Goal: Check status: Check status

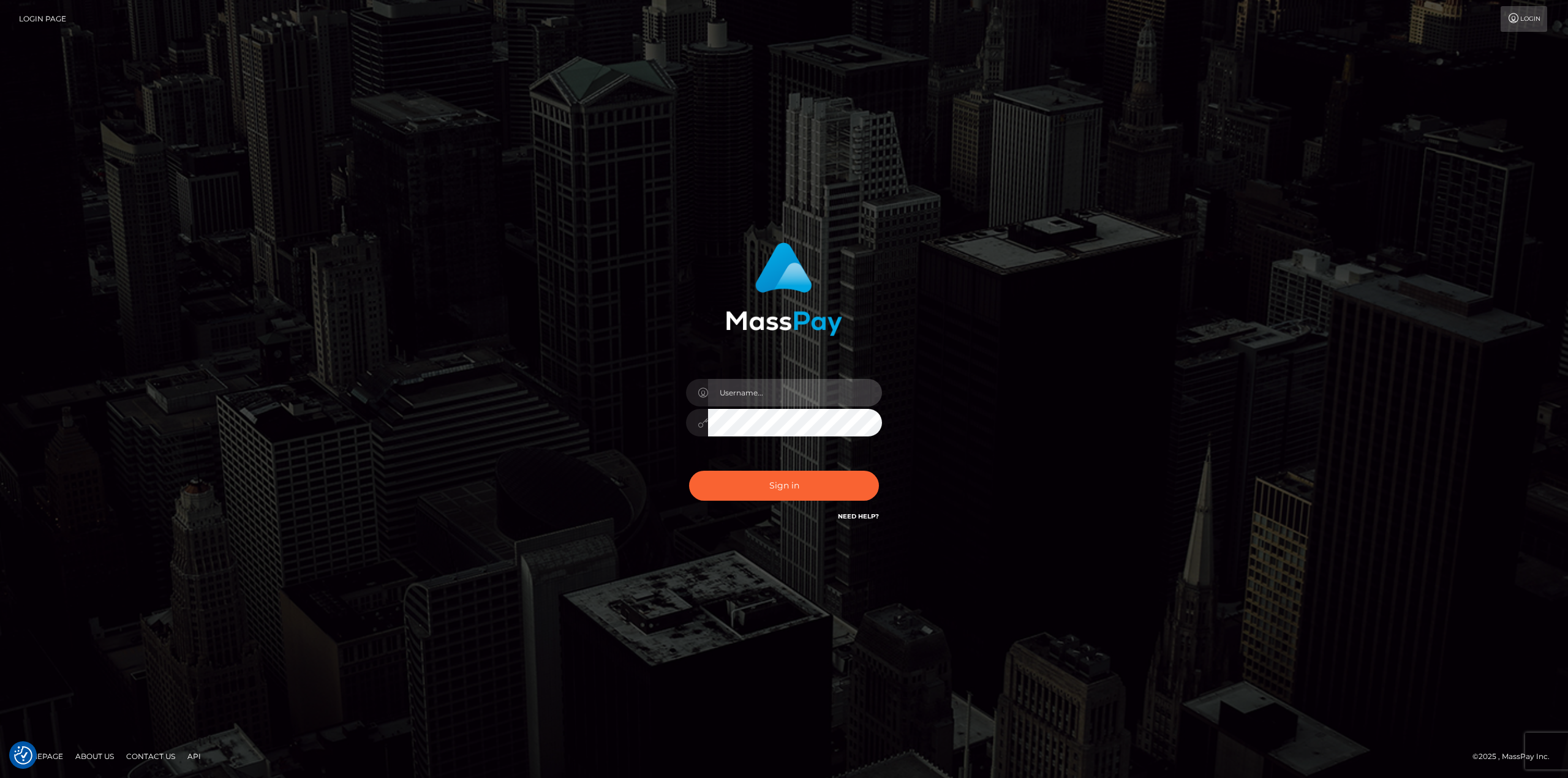
click at [769, 393] on input "text" at bounding box center [795, 392] width 174 height 28
type input "Ahmed"
click at [689, 471] on button "Sign in" at bounding box center [784, 486] width 190 height 30
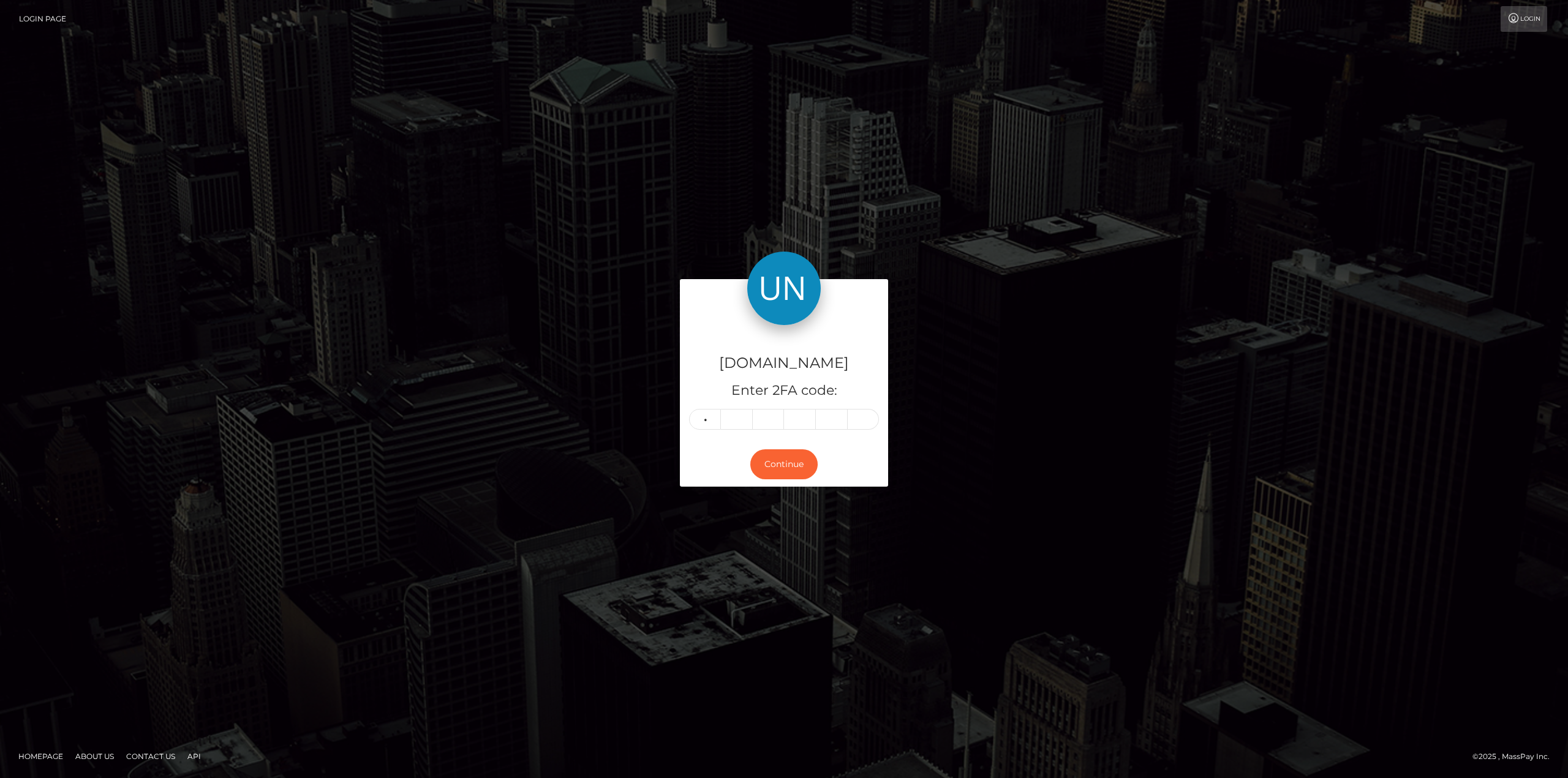
type input "0"
type input "4"
type input "0"
type input "5"
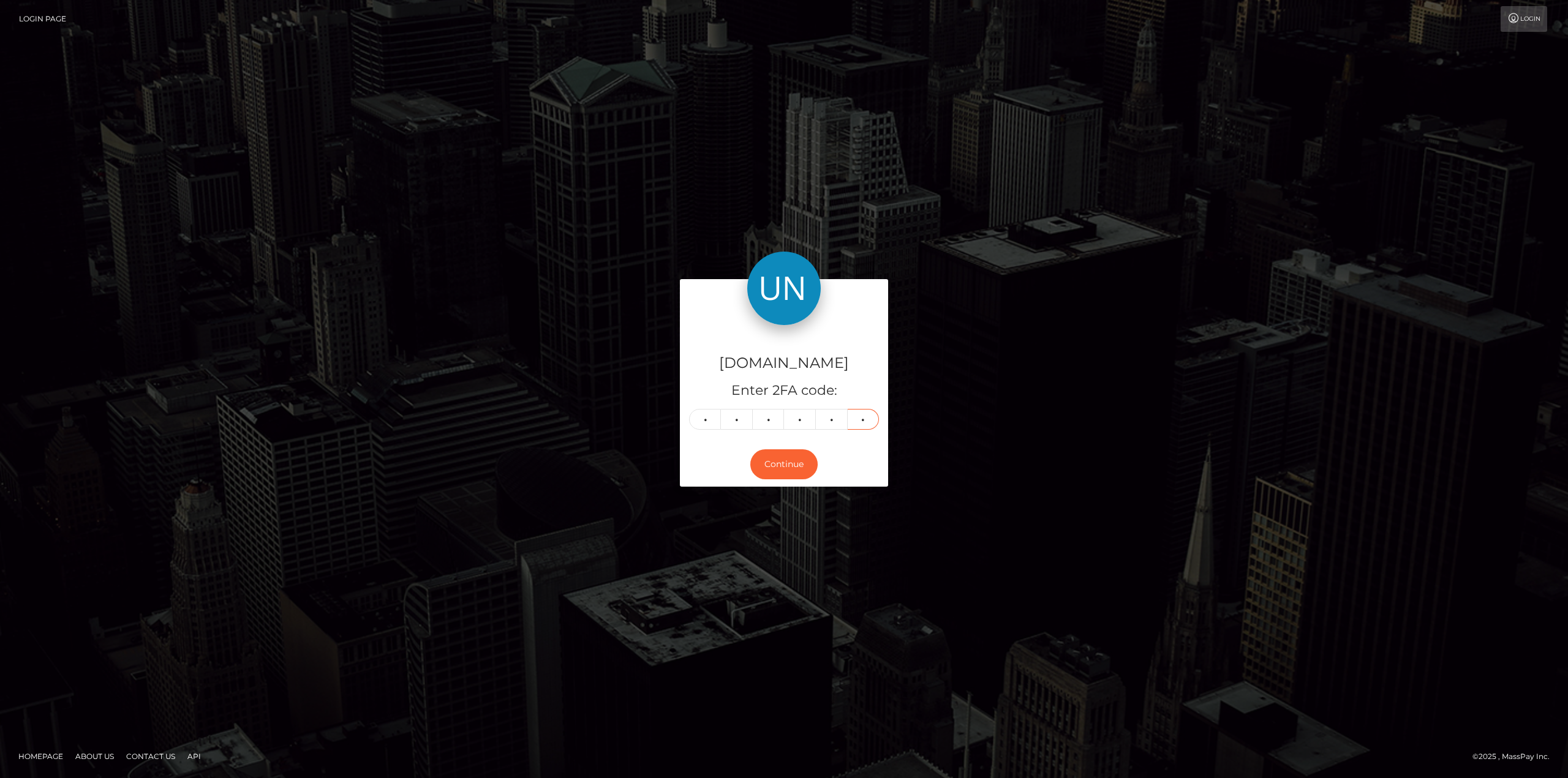
type input "2"
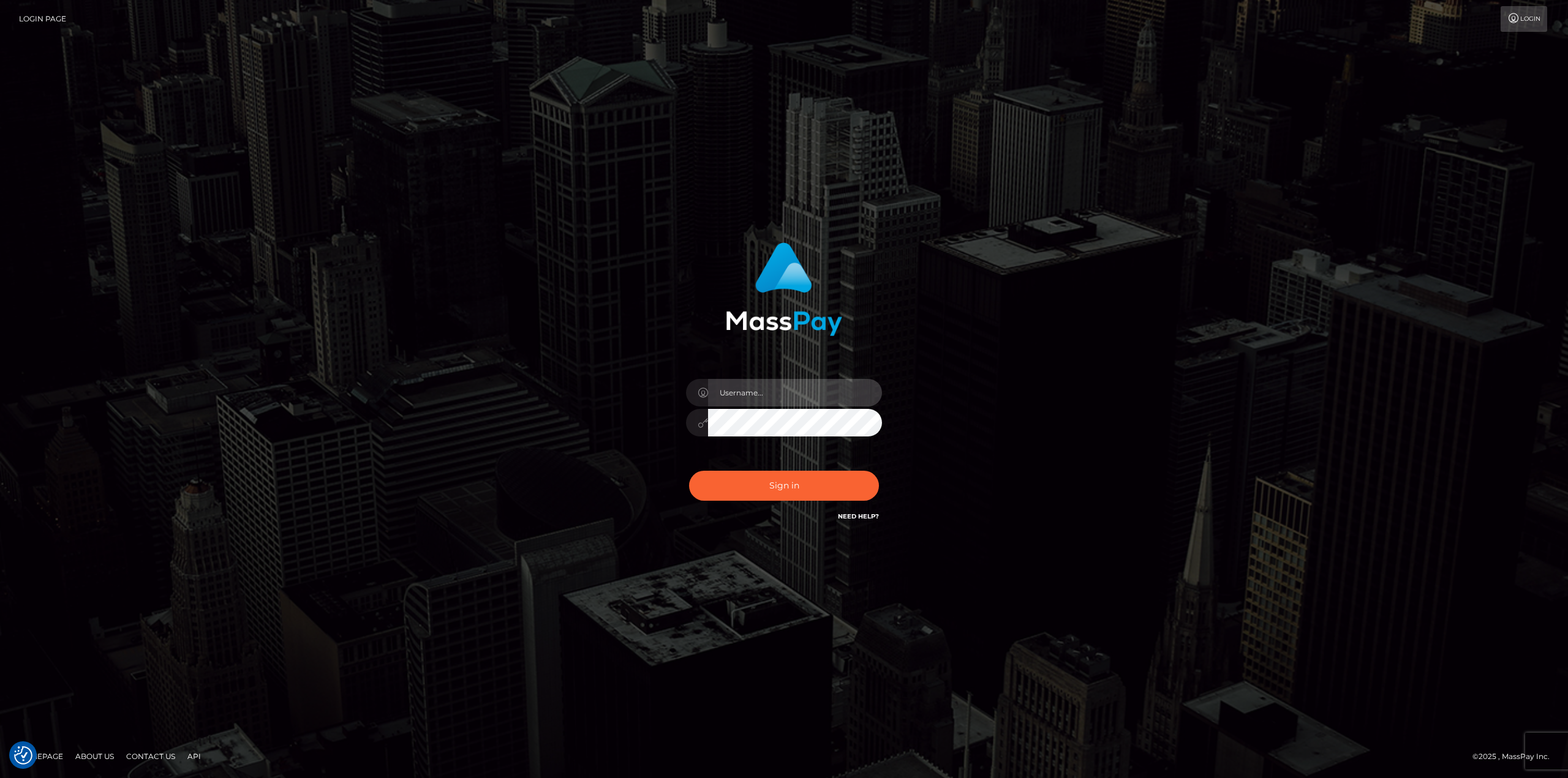
click at [771, 392] on input "text" at bounding box center [795, 392] width 174 height 28
type input "Ahmed"
click at [689, 471] on button "Sign in" at bounding box center [784, 486] width 190 height 30
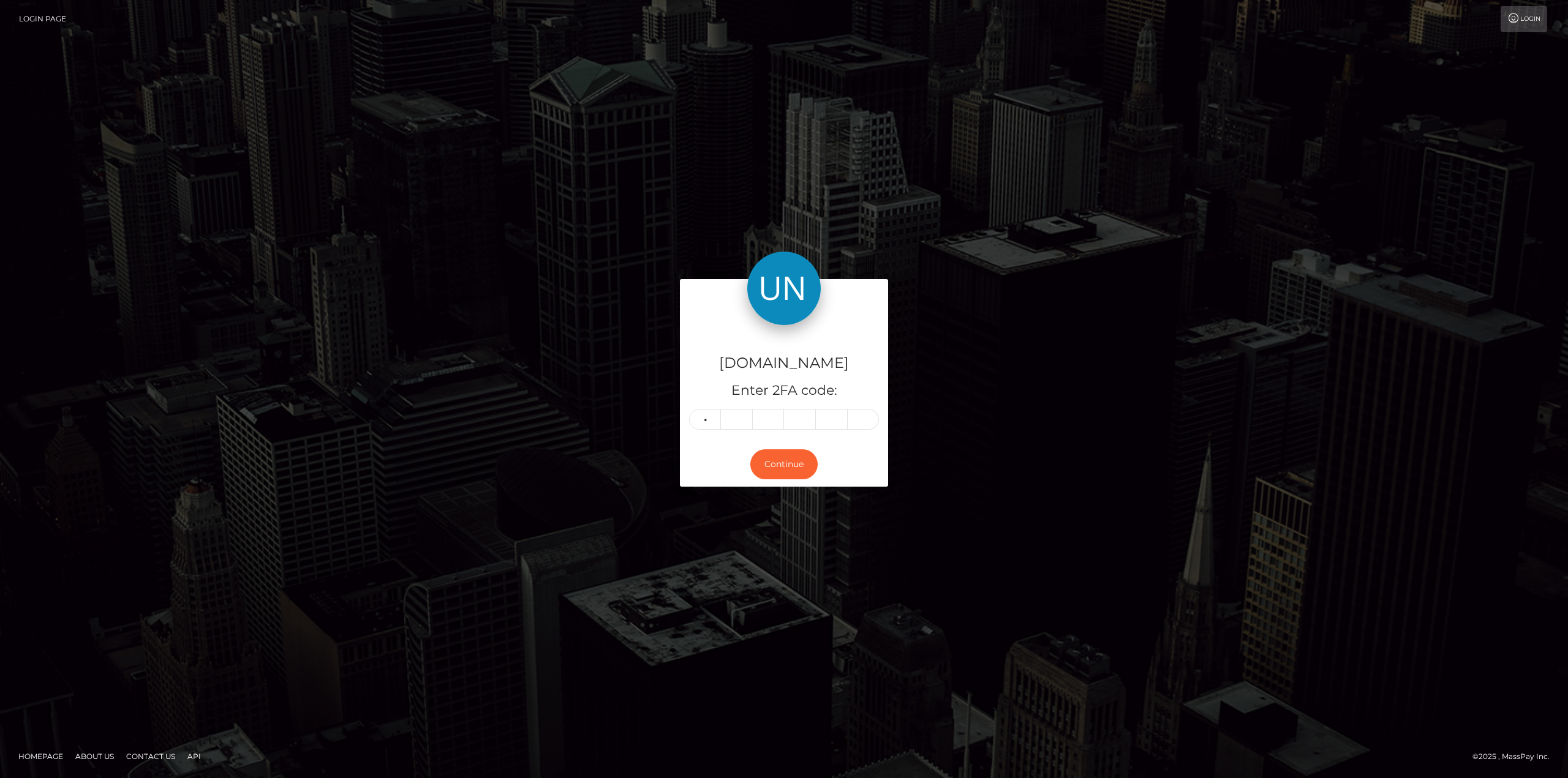
type input "6"
type input "1"
type input "9"
type input "8"
type input "3"
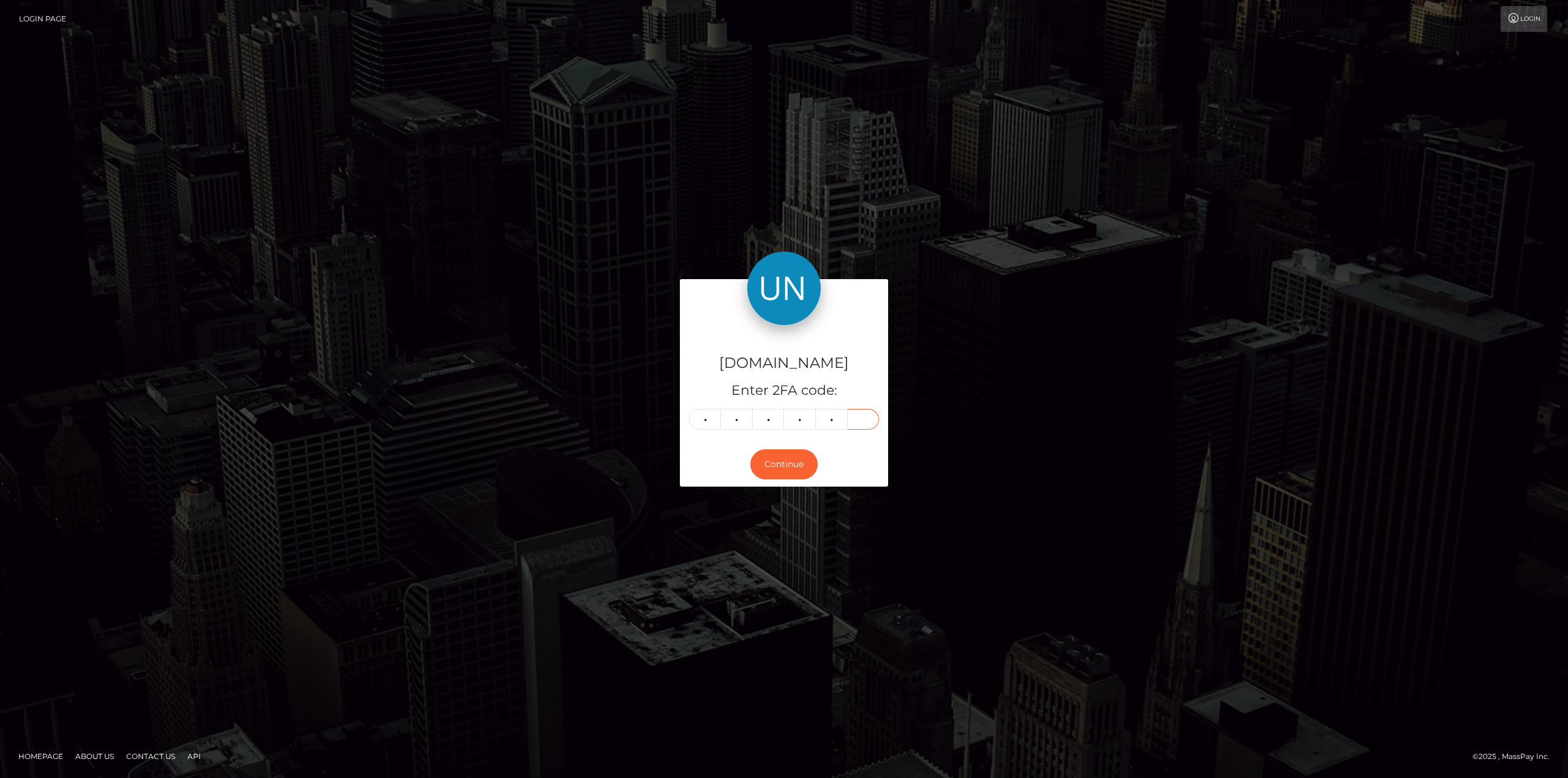
type input "7"
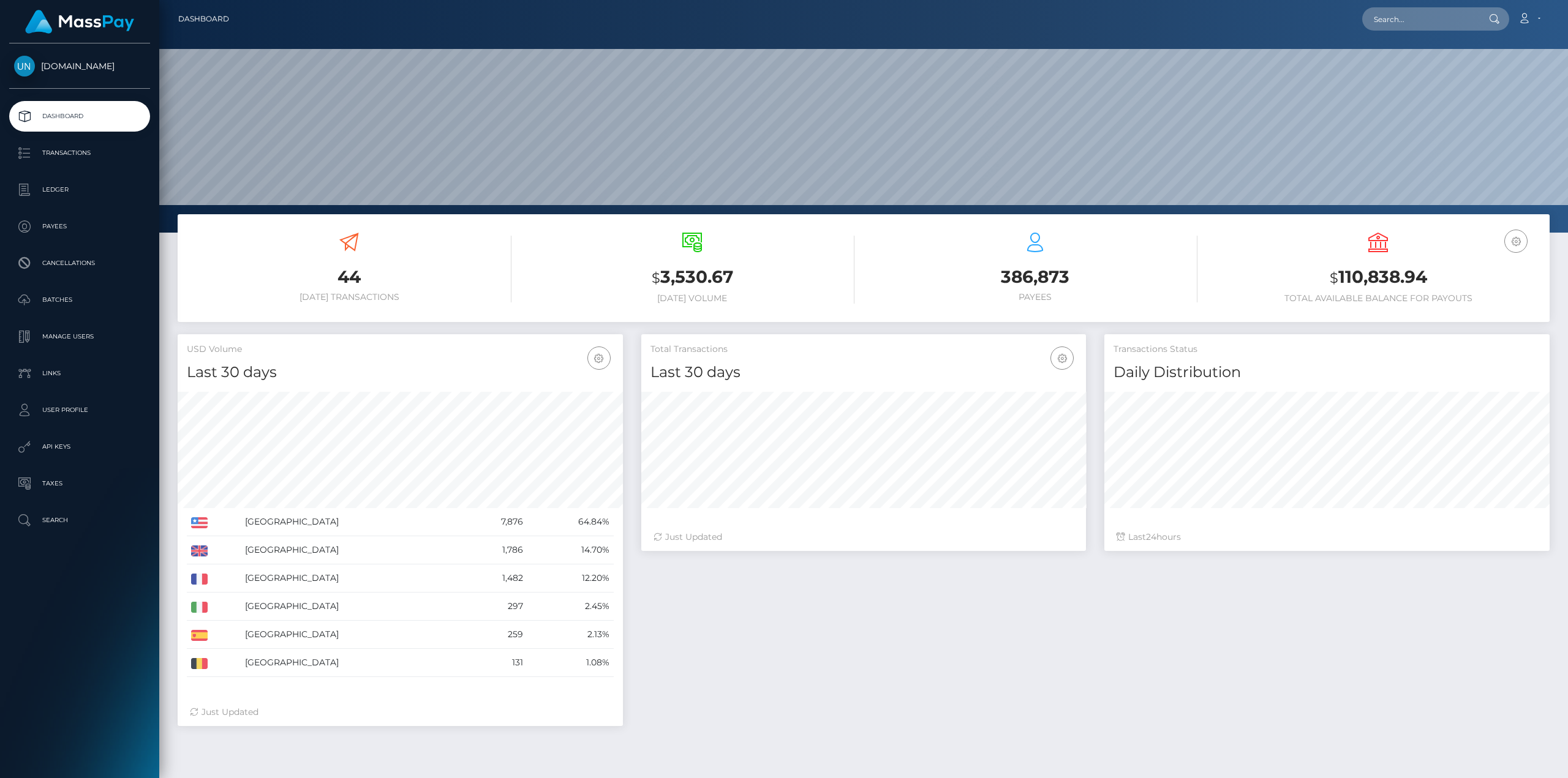
scroll to position [217, 444]
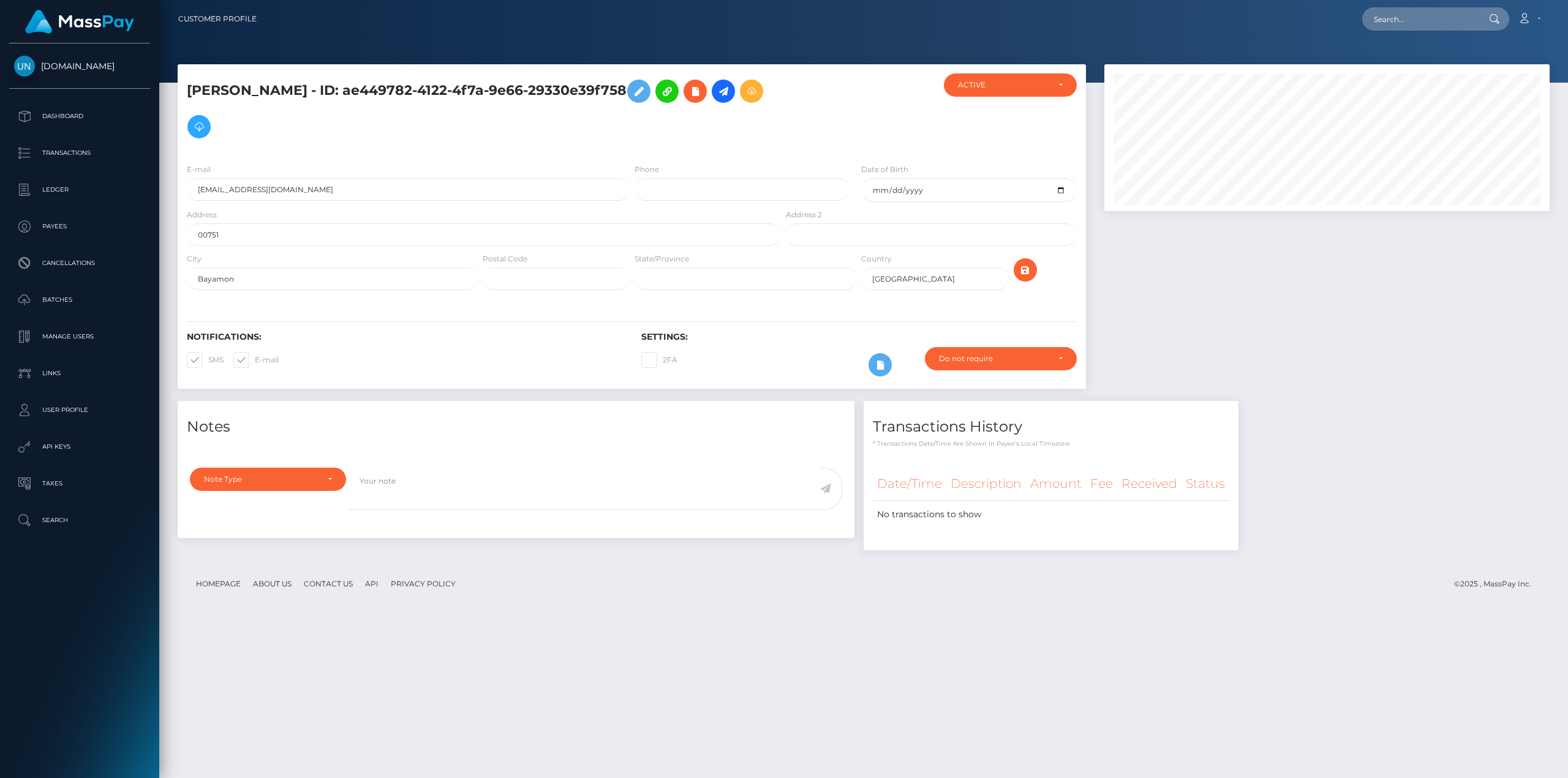
scroll to position [147, 444]
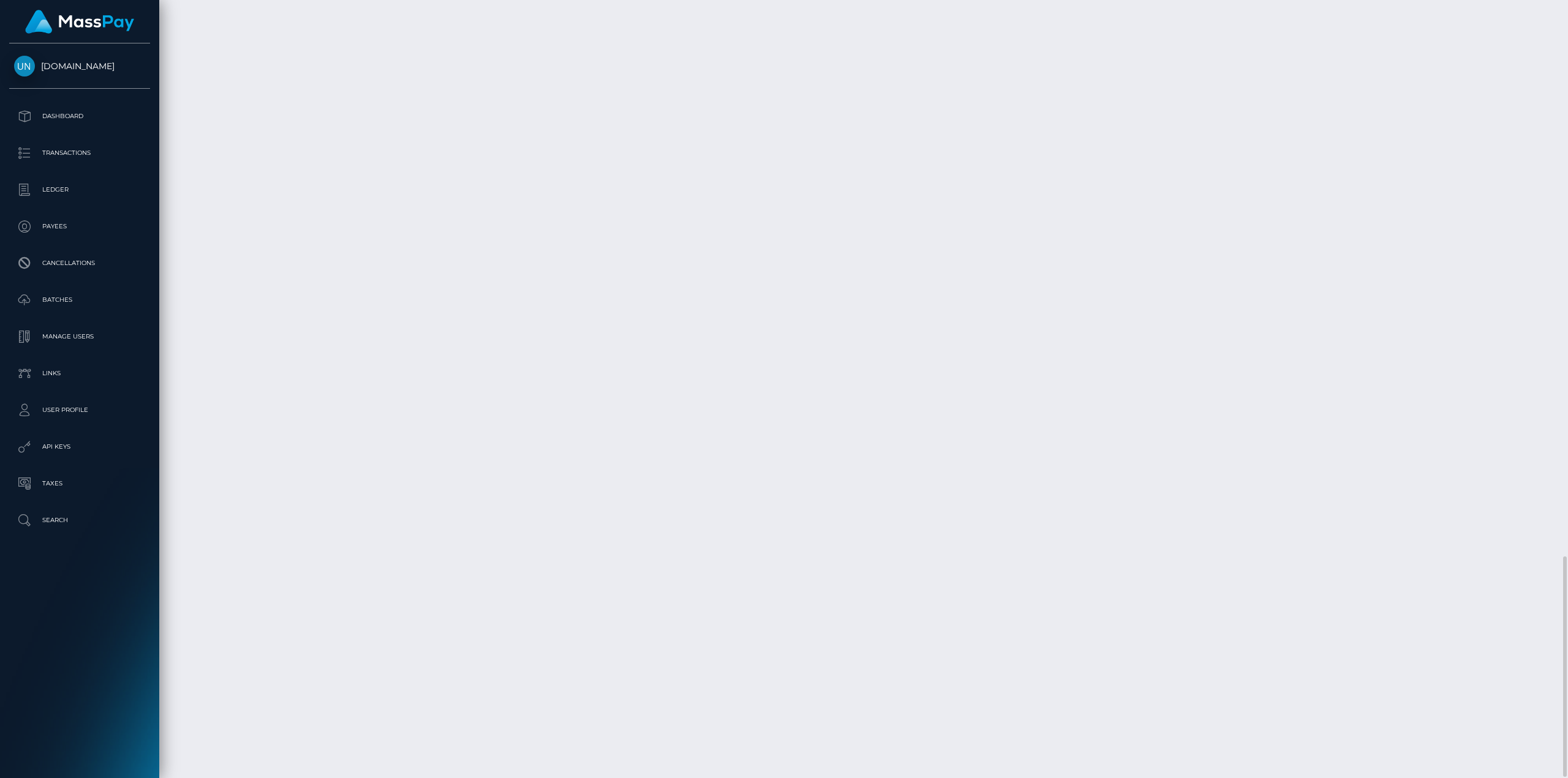
scroll to position [1962, 0]
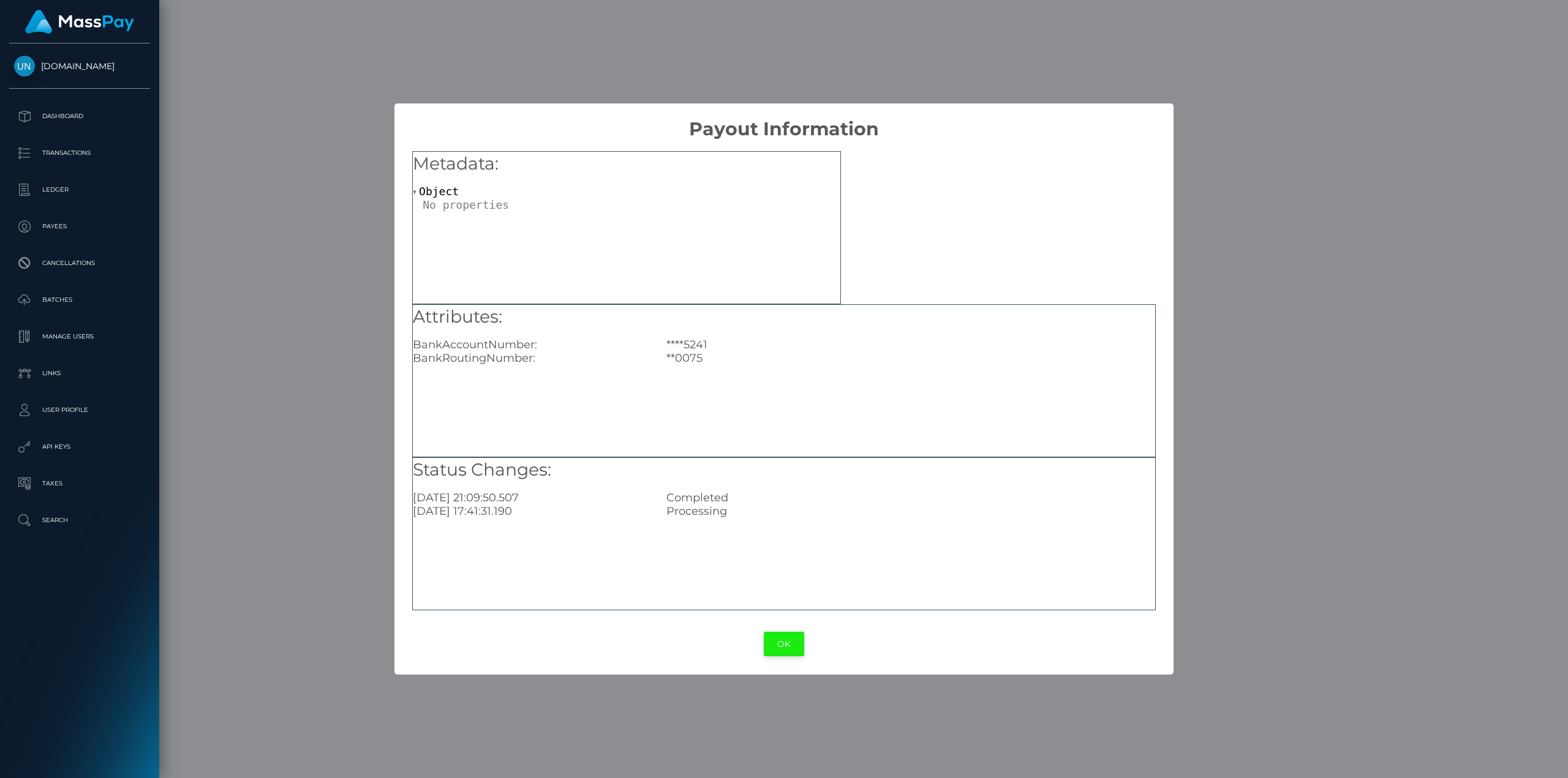
click at [789, 649] on button "OK" at bounding box center [784, 643] width 41 height 25
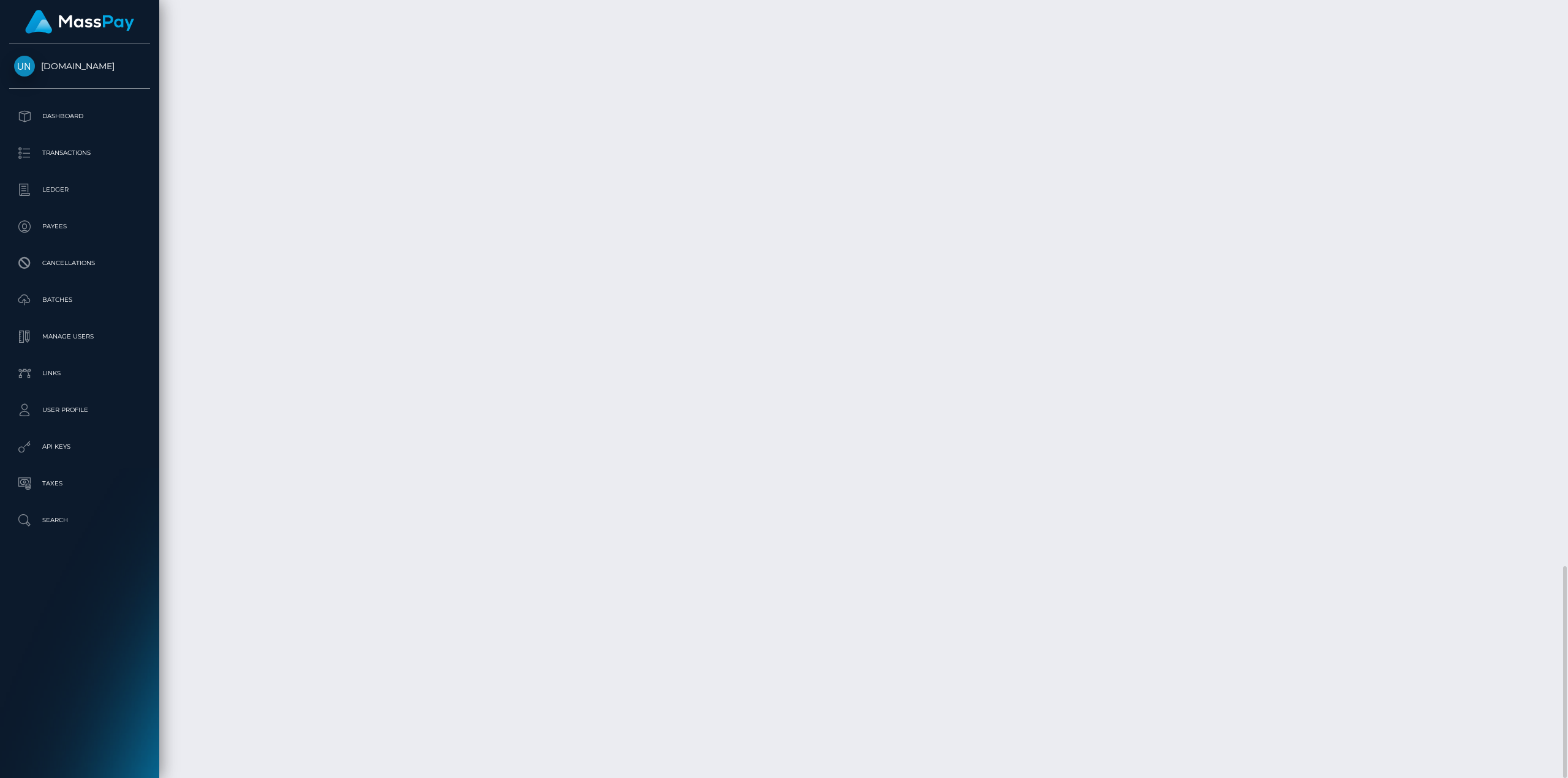
drag, startPoint x: 501, startPoint y: 516, endPoint x: 905, endPoint y: 516, distance: 404.0
copy td "51d9f2c2-2019-4cd9-917b-b7aca900c6de / 60d8d36a-d9d1-4f3c-9b42-345126c4888a,202…"
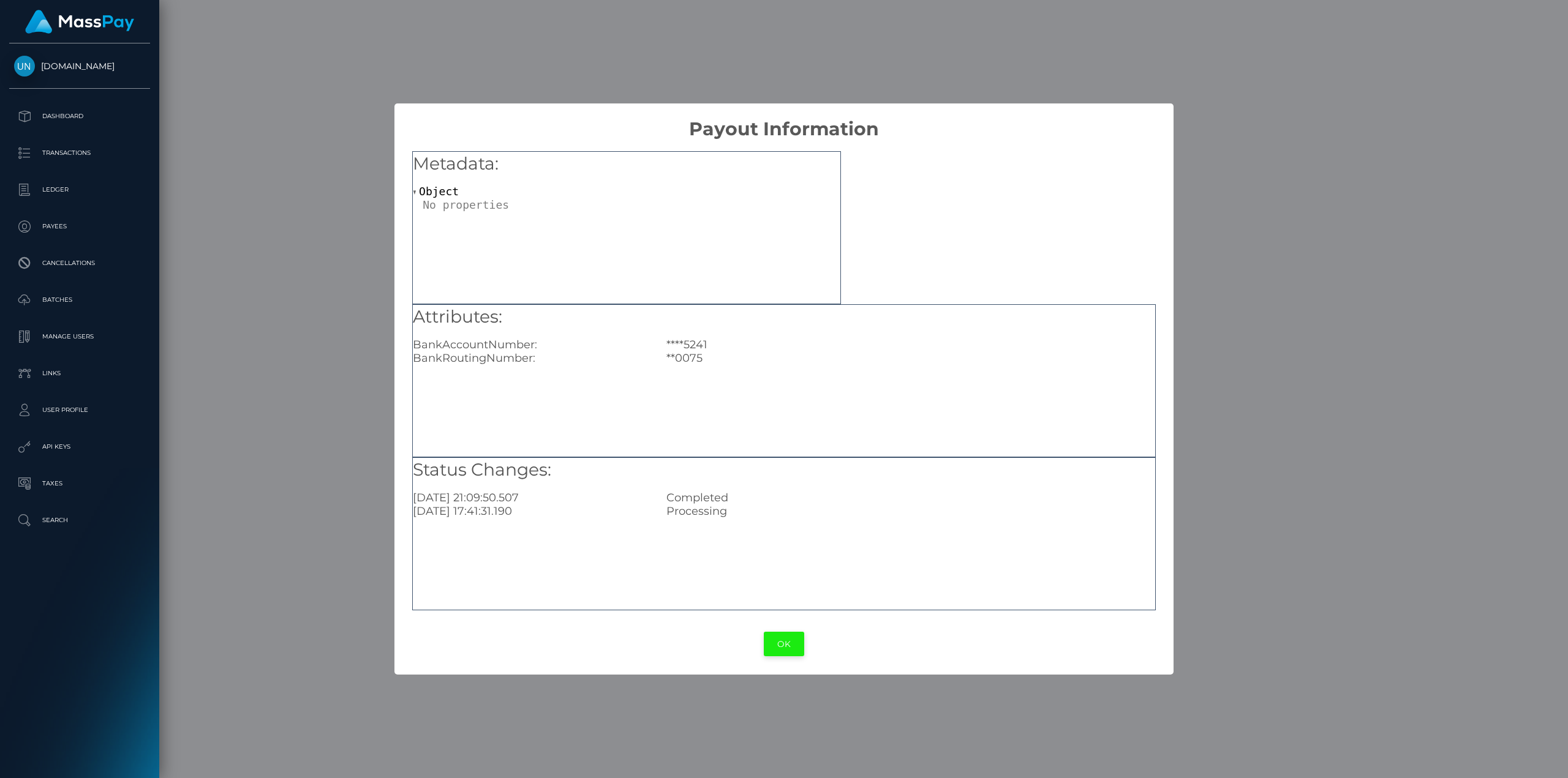
click at [788, 651] on button "OK" at bounding box center [784, 643] width 41 height 25
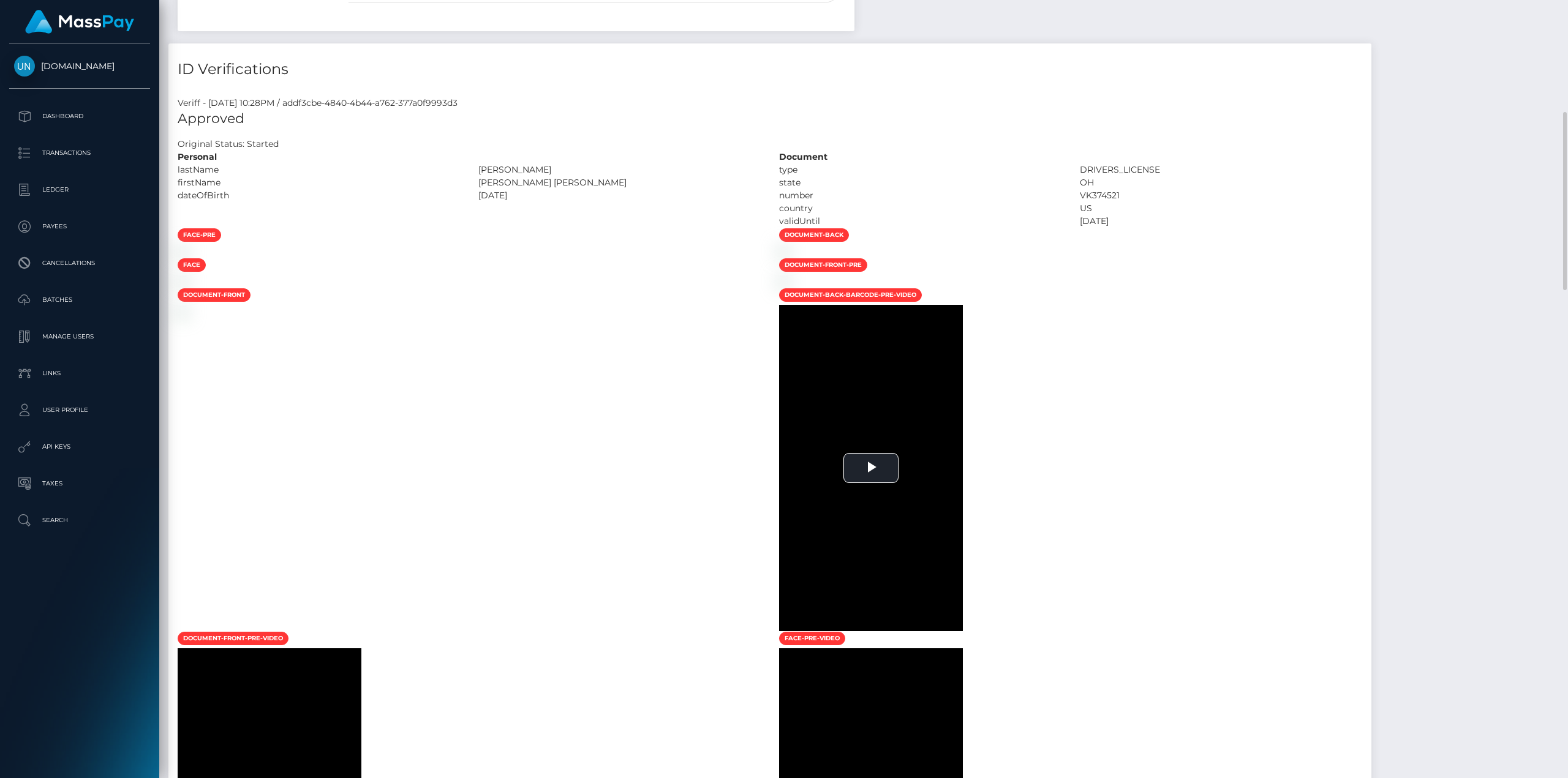
scroll to position [184, 0]
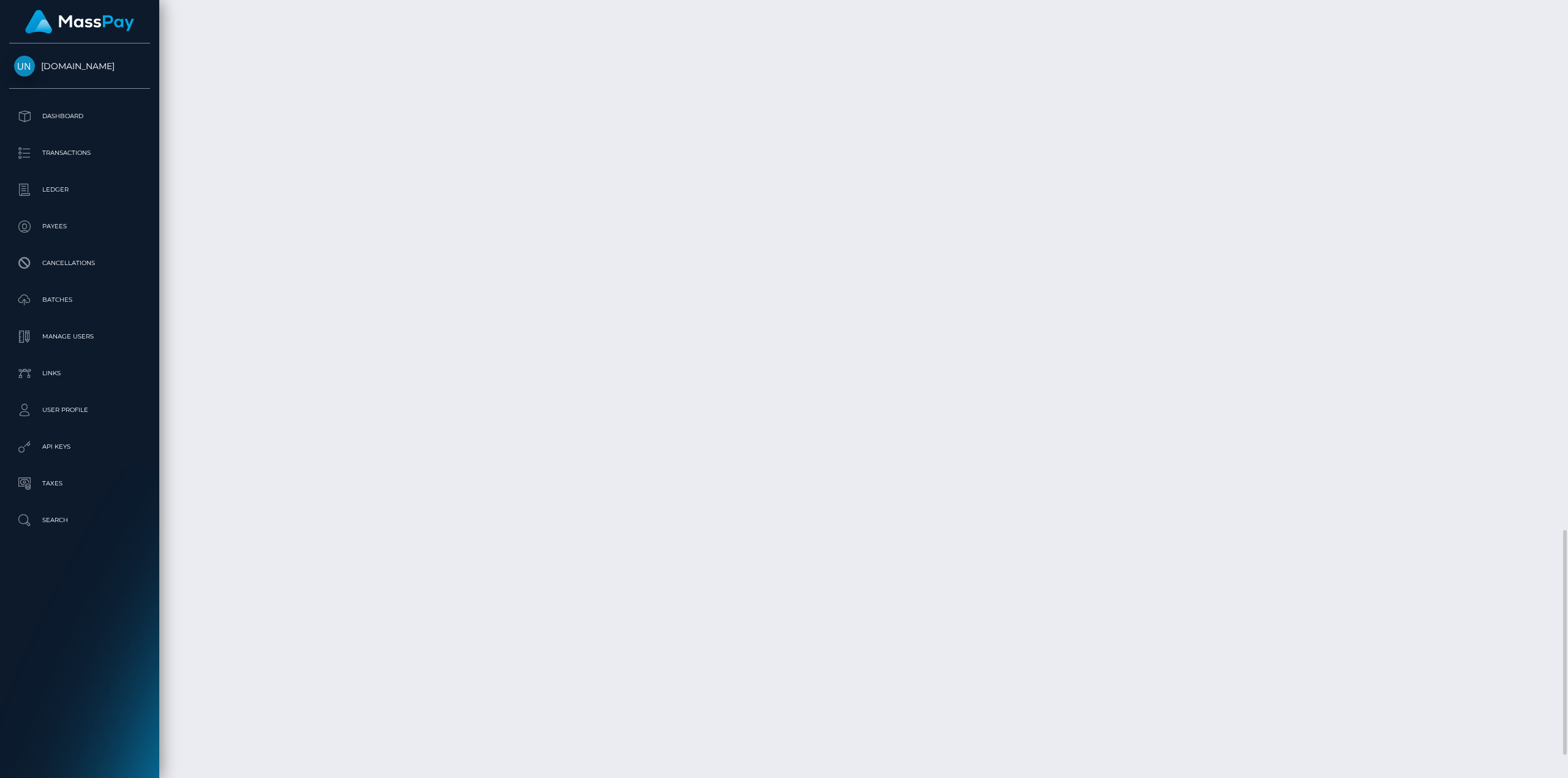
scroll to position [1916, 0]
